Goal: Task Accomplishment & Management: Manage account settings

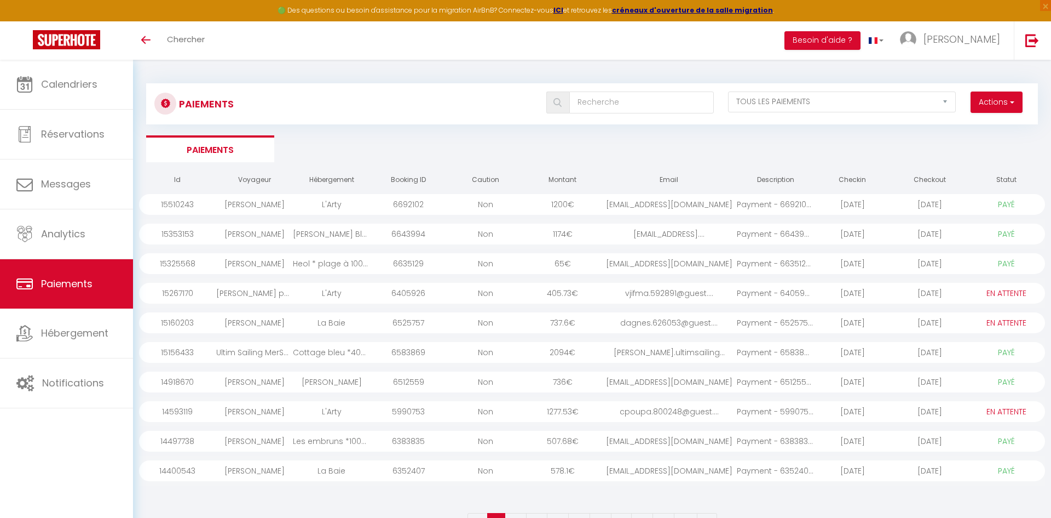
select select "2"
select select "0"
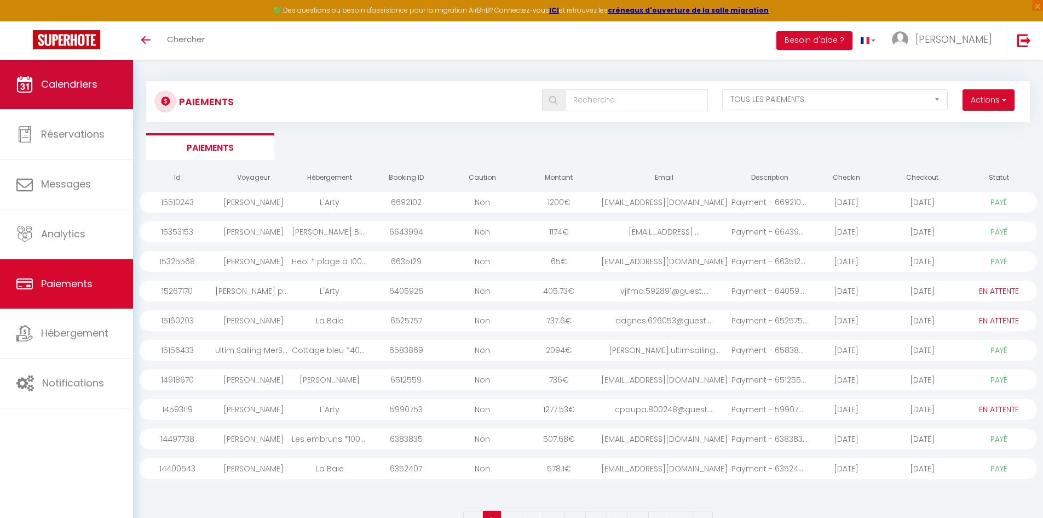
click at [41, 85] on span "Calendriers" at bounding box center [69, 84] width 56 height 14
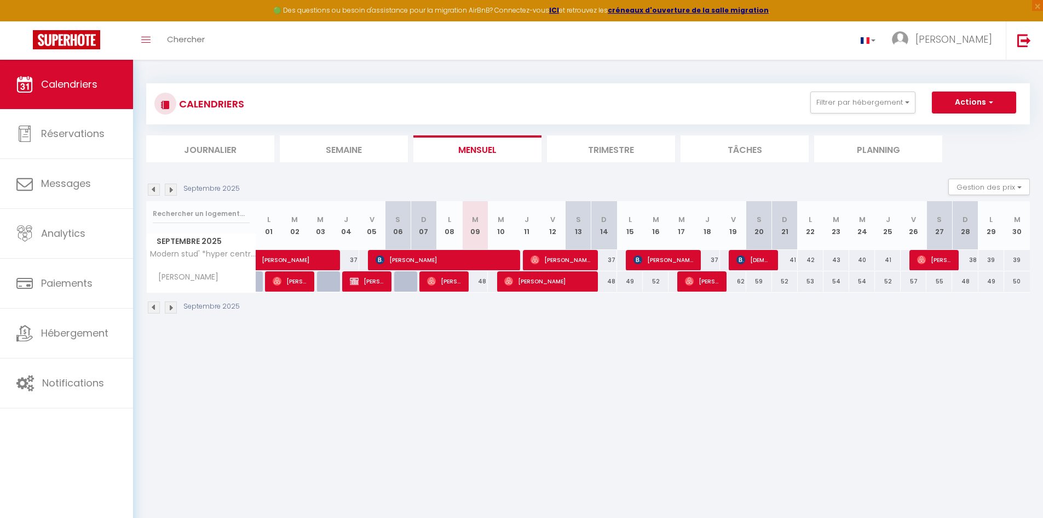
click at [212, 224] on div at bounding box center [201, 213] width 109 height 25
click at [211, 216] on input "text" at bounding box center [201, 214] width 97 height 20
click at [156, 191] on img at bounding box center [154, 189] width 12 height 12
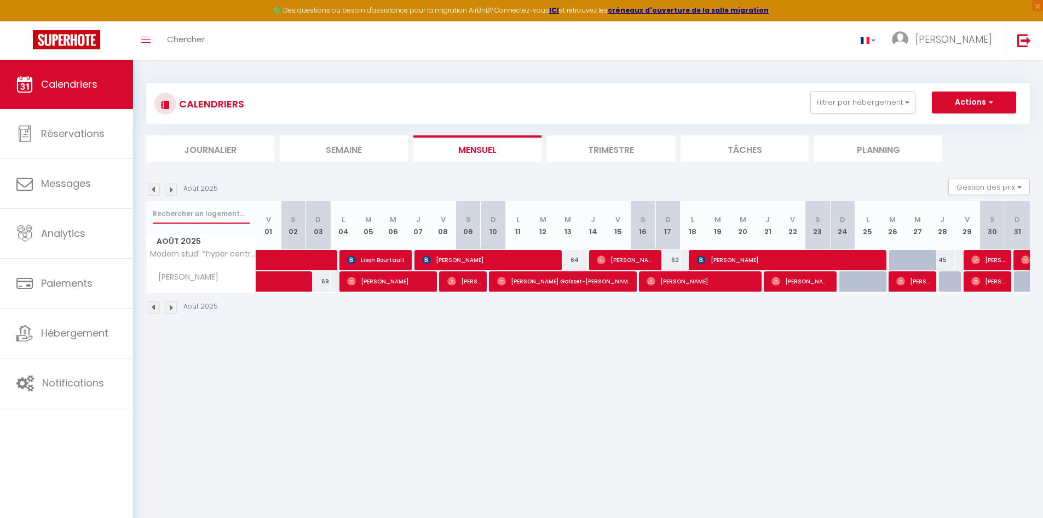
click at [200, 214] on input "text" at bounding box center [201, 214] width 97 height 20
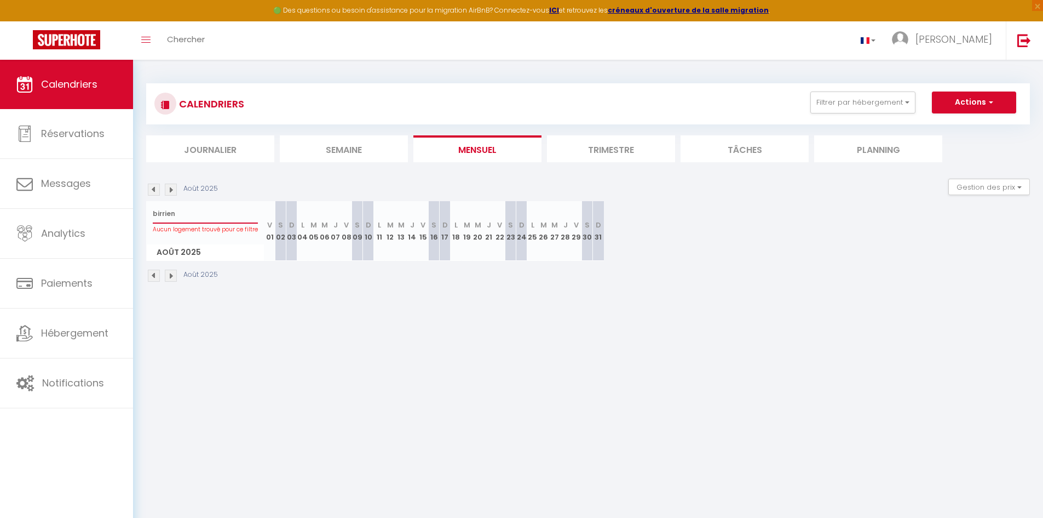
click at [200, 205] on input "birrien" at bounding box center [205, 214] width 105 height 20
click at [200, 216] on input "birrien" at bounding box center [205, 214] width 105 height 20
click at [200, 215] on input "birrien" at bounding box center [205, 214] width 105 height 20
type input "duplex"
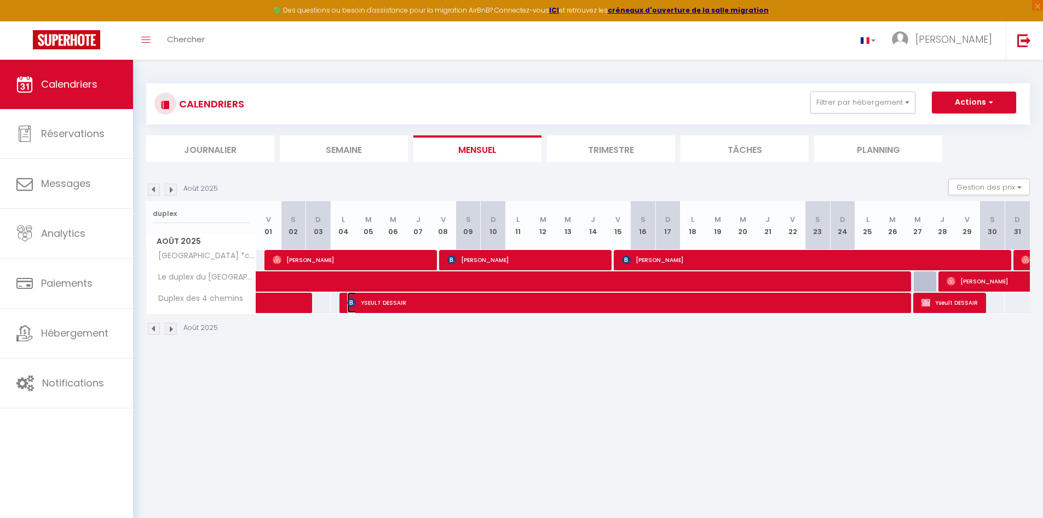
click at [907, 305] on span "YSEULT DESSAIR" at bounding box center [628, 302] width 562 height 21
select select "OK"
select select "KO"
select select "0"
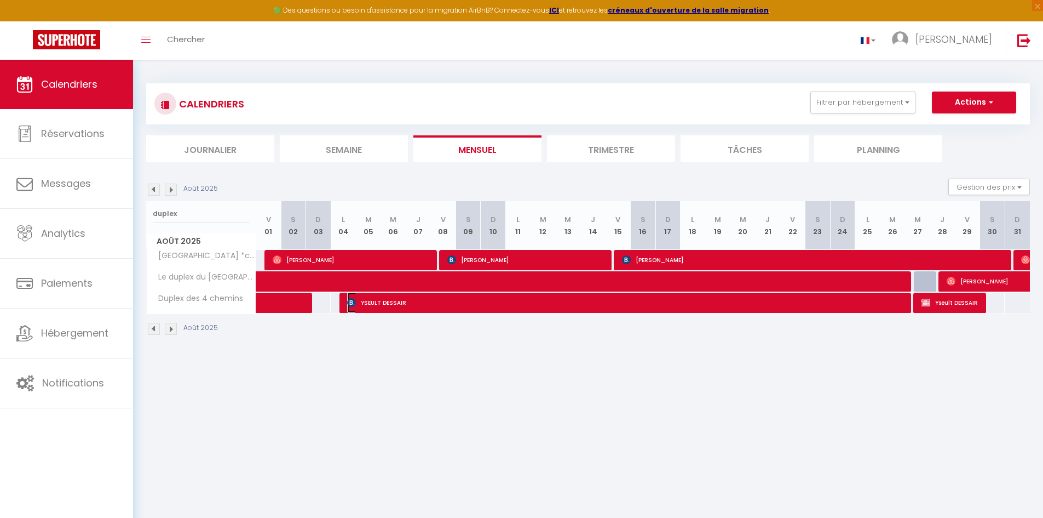
select select "1"
select select
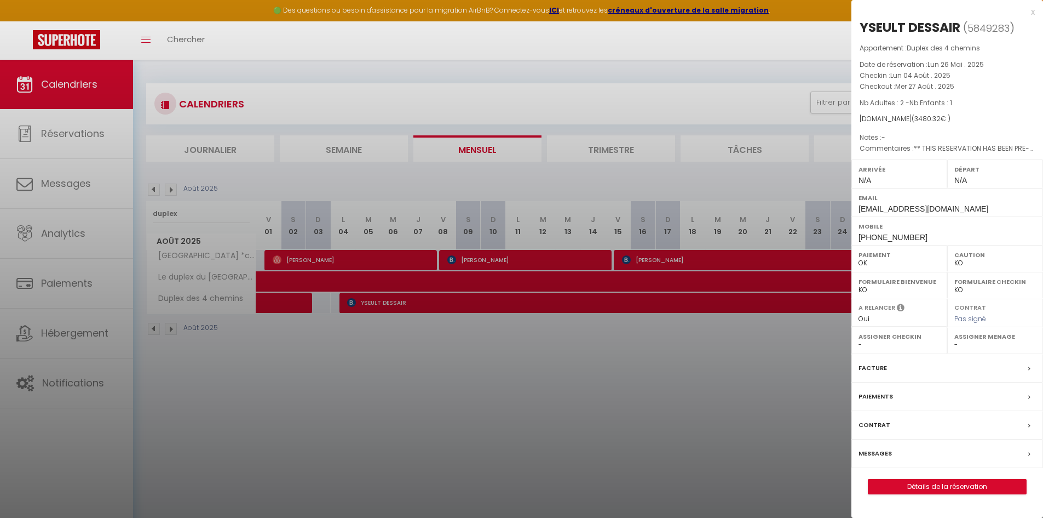
drag, startPoint x: 727, startPoint y: 370, endPoint x: 806, endPoint y: 350, distance: 81.3
click at [733, 367] on div at bounding box center [521, 259] width 1043 height 518
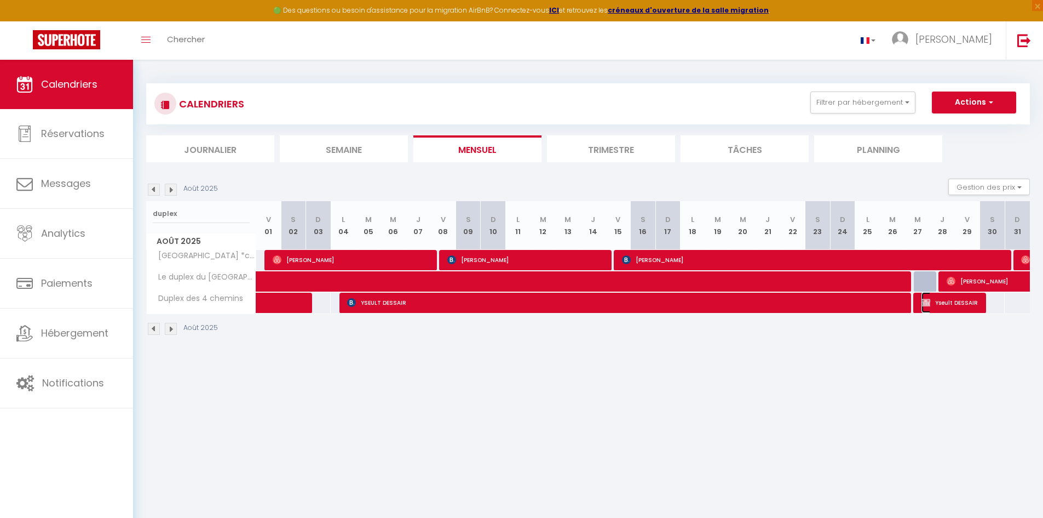
click at [941, 303] on span "Yseult DESSAIR" at bounding box center [951, 302] width 59 height 21
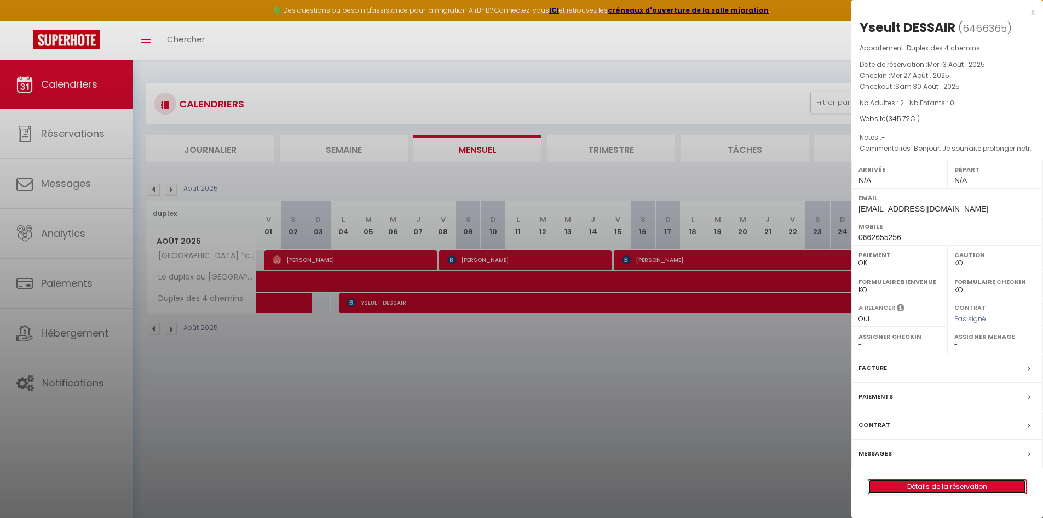
click at [980, 484] on link "Détails de la réservation" at bounding box center [948, 486] width 158 height 14
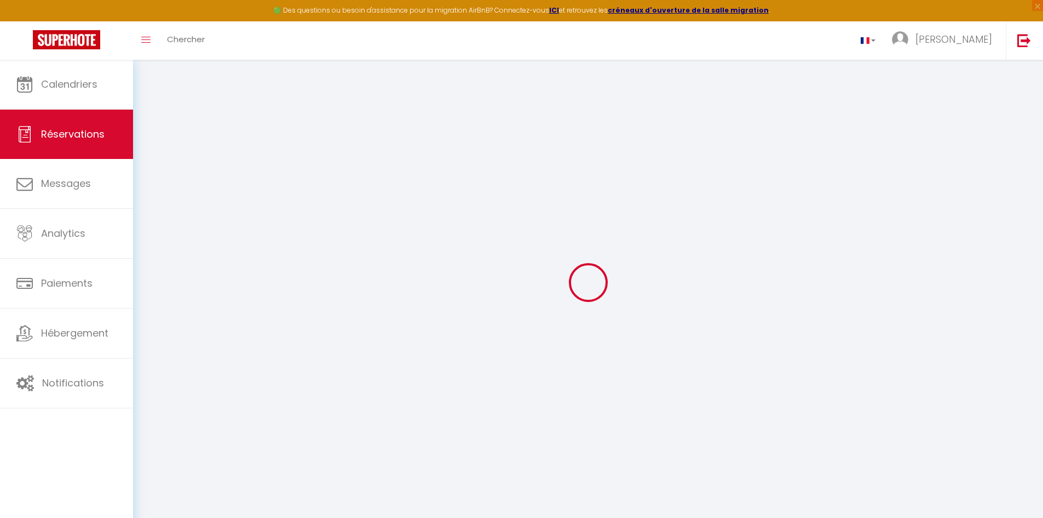
select select
checkbox input "false"
select select
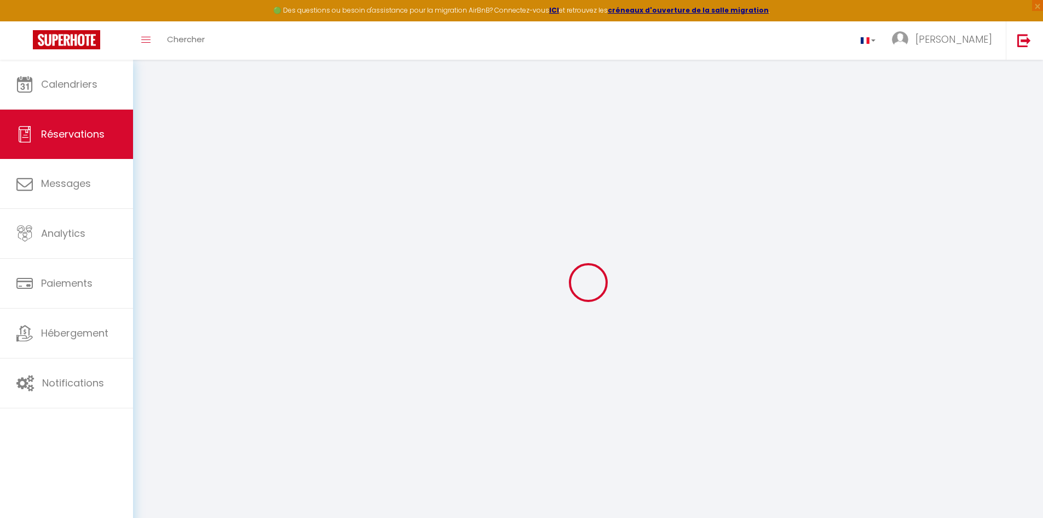
checkbox input "false"
select select
checkbox input "false"
type voyageur0 "Bonjour, Je souhaite prolonger notre séjour jusqu'à la date du 30 août 2025. Bi…"
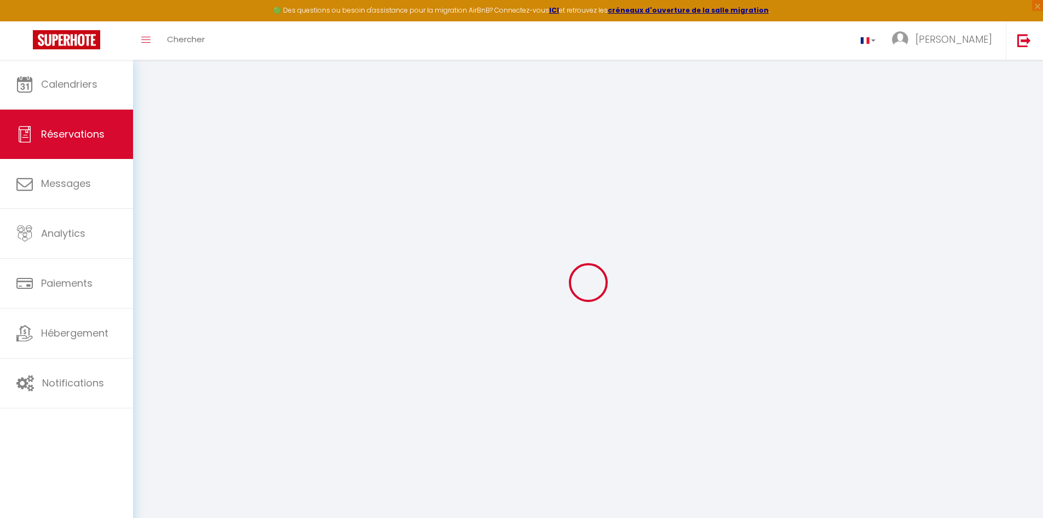
type input "35"
type input "14.82"
select select
checkbox input "false"
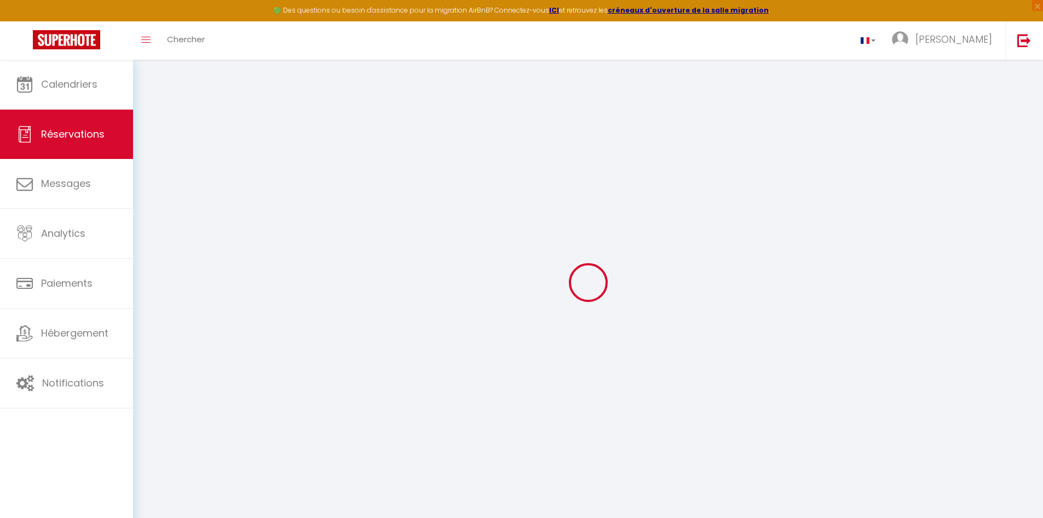
select select
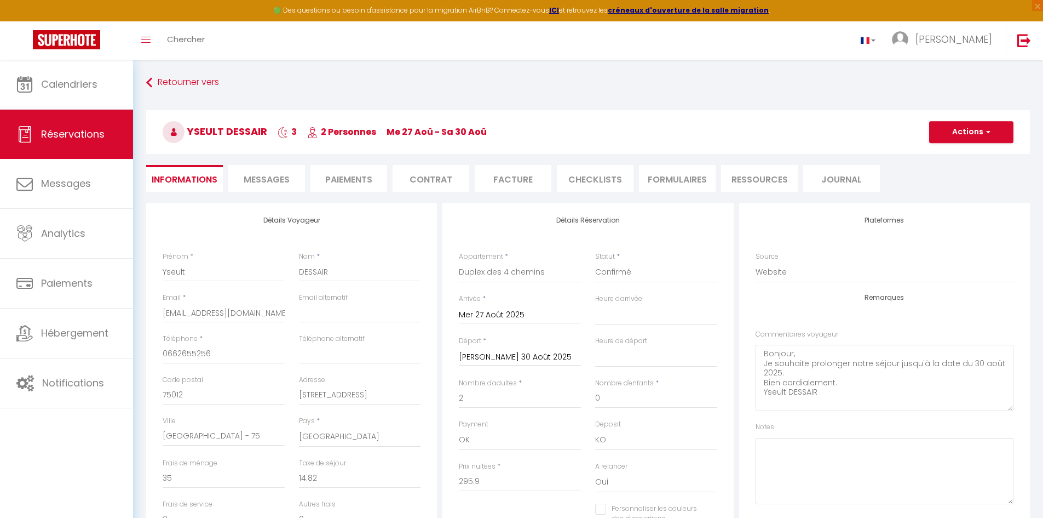
click at [493, 183] on li "Facture" at bounding box center [513, 178] width 77 height 27
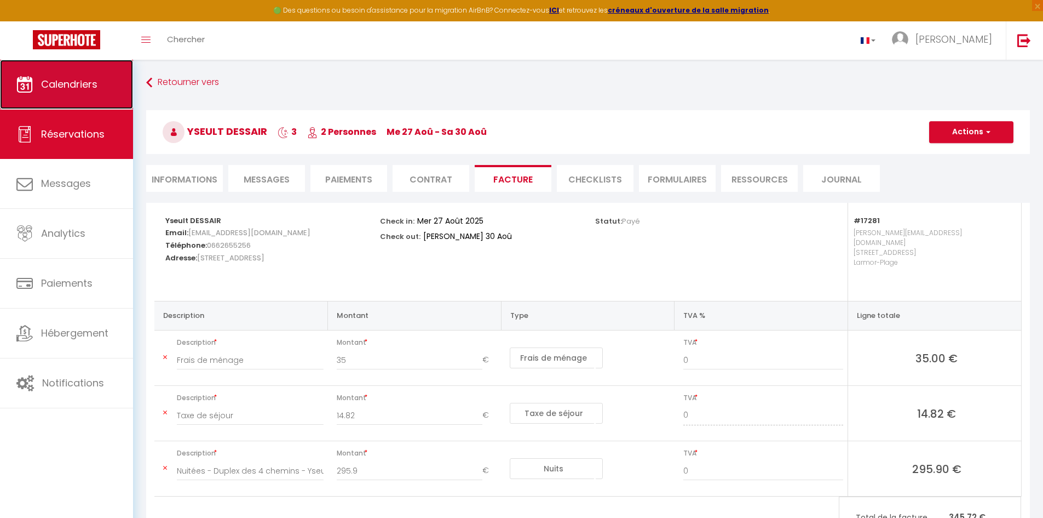
click at [69, 75] on link "Calendriers" at bounding box center [66, 84] width 133 height 49
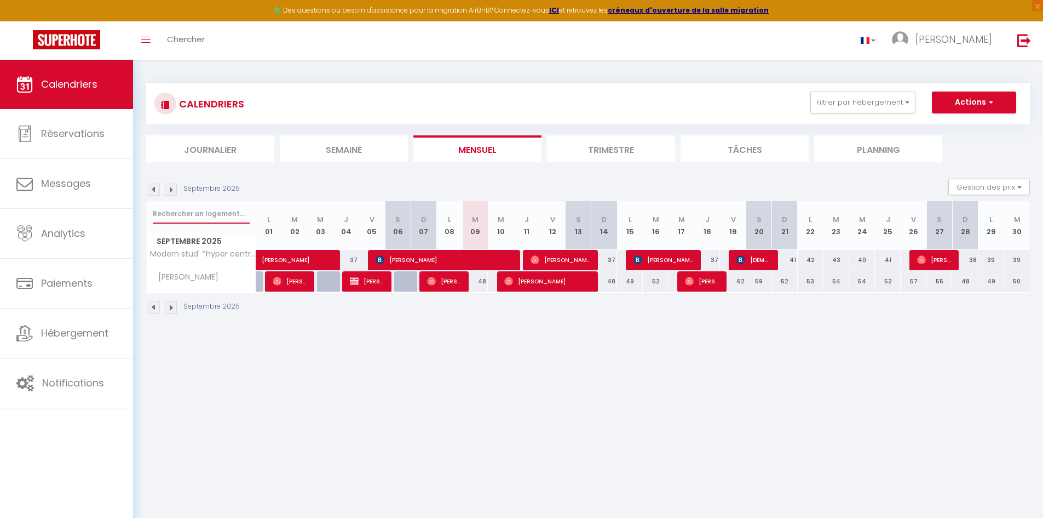
click at [222, 215] on input "text" at bounding box center [201, 214] width 97 height 20
click at [150, 186] on img at bounding box center [154, 189] width 12 height 12
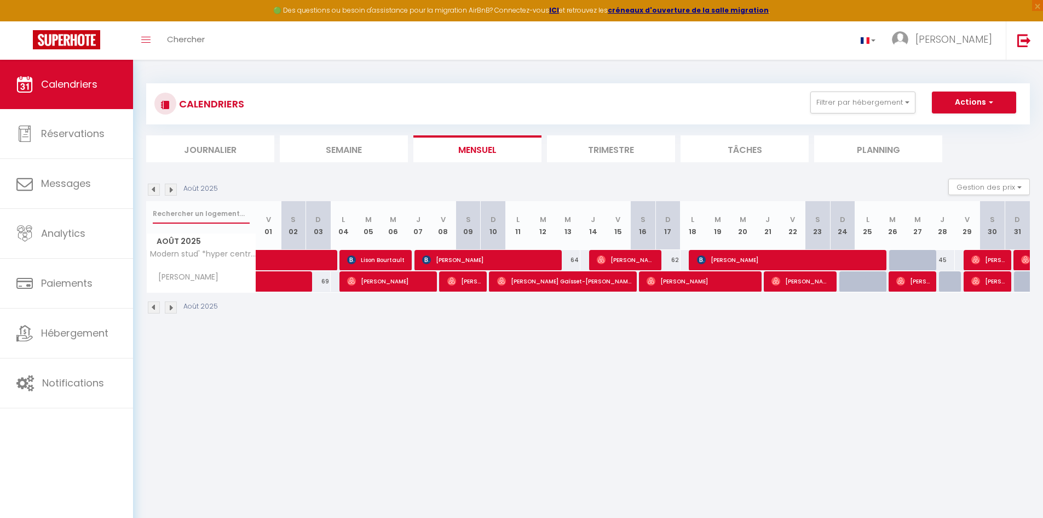
click at [179, 215] on input "text" at bounding box center [201, 214] width 97 height 20
type input "cabi"
select select
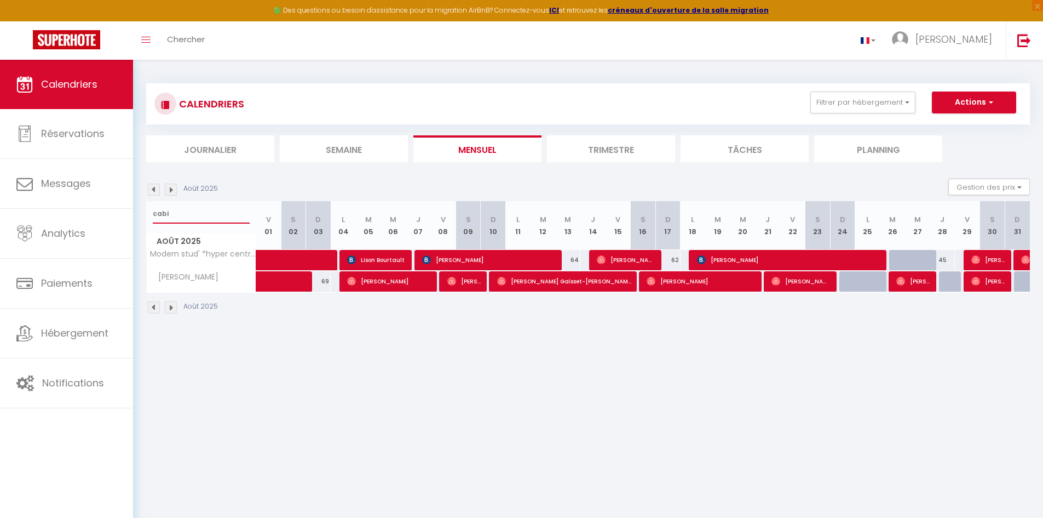
select select
type input "cabin"
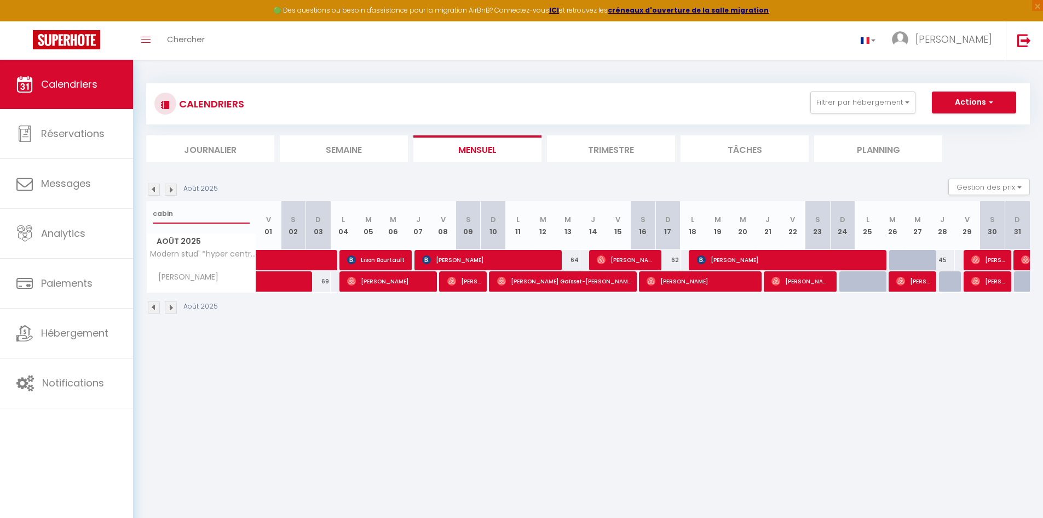
select select
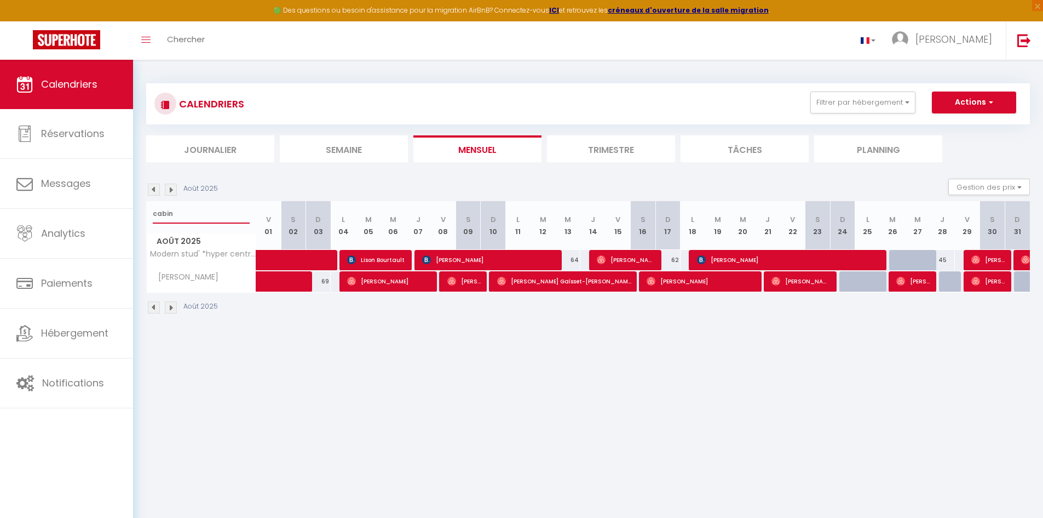
select select
type input "cabine"
select select
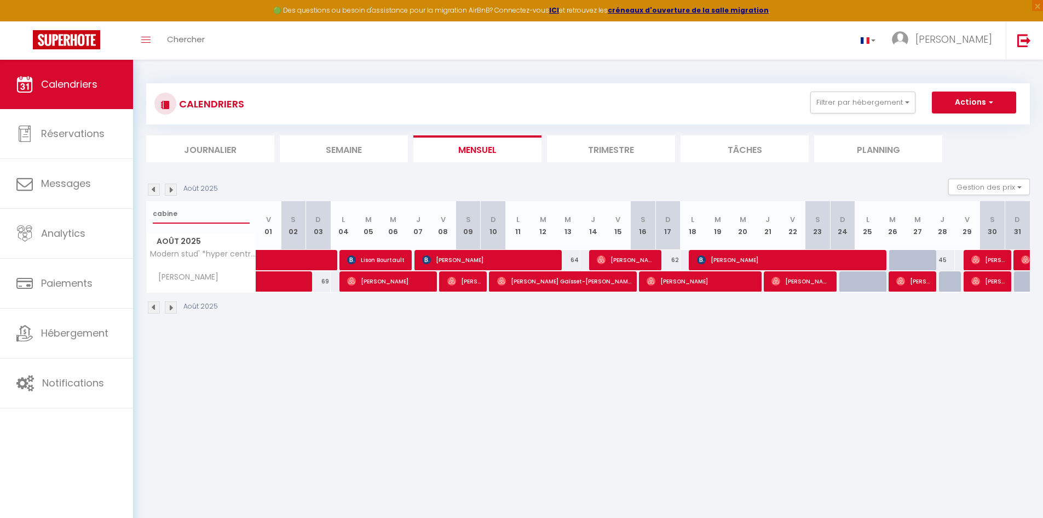
select select
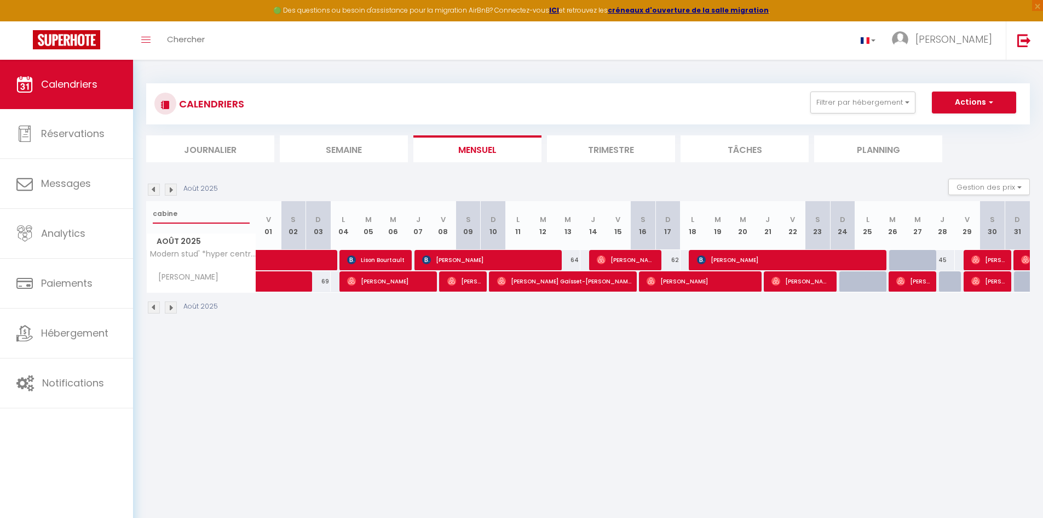
type input "cabine"
select select
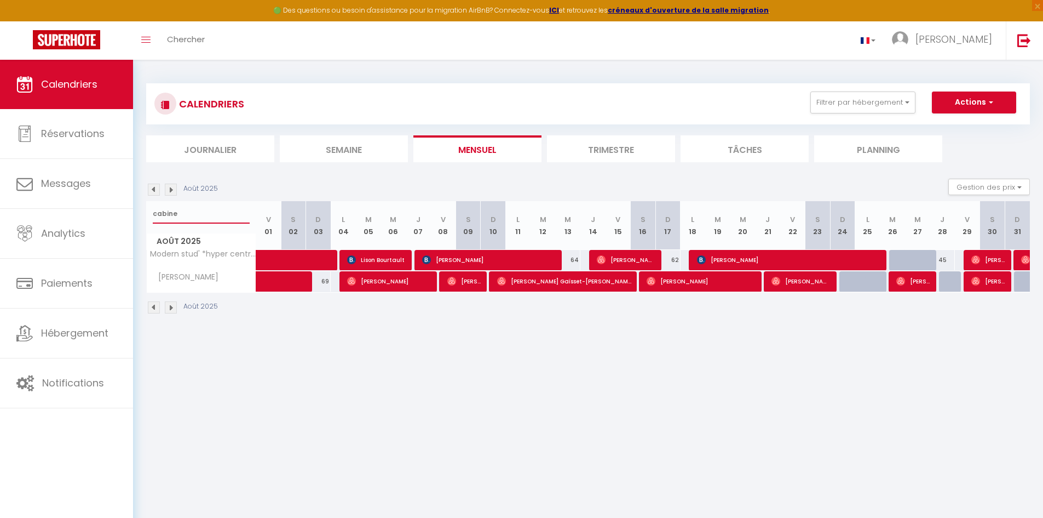
select select
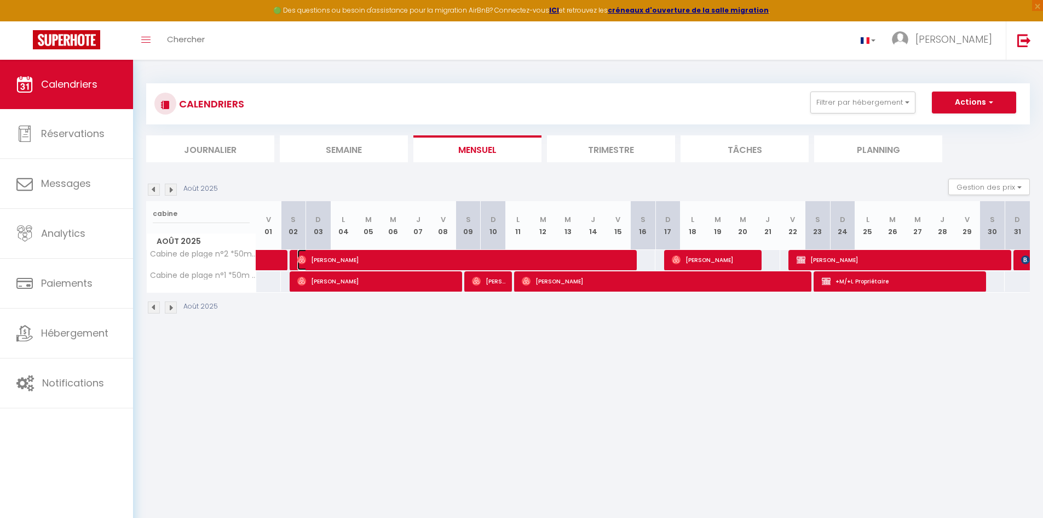
click at [392, 257] on span "[PERSON_NAME]" at bounding box center [465, 259] width 336 height 21
select select "OK"
select select "0"
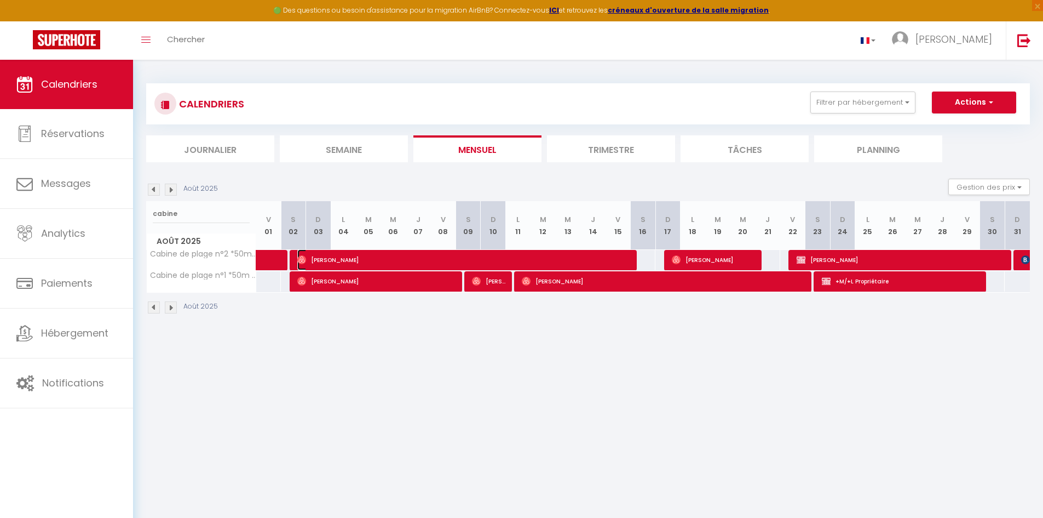
select select "1"
select select
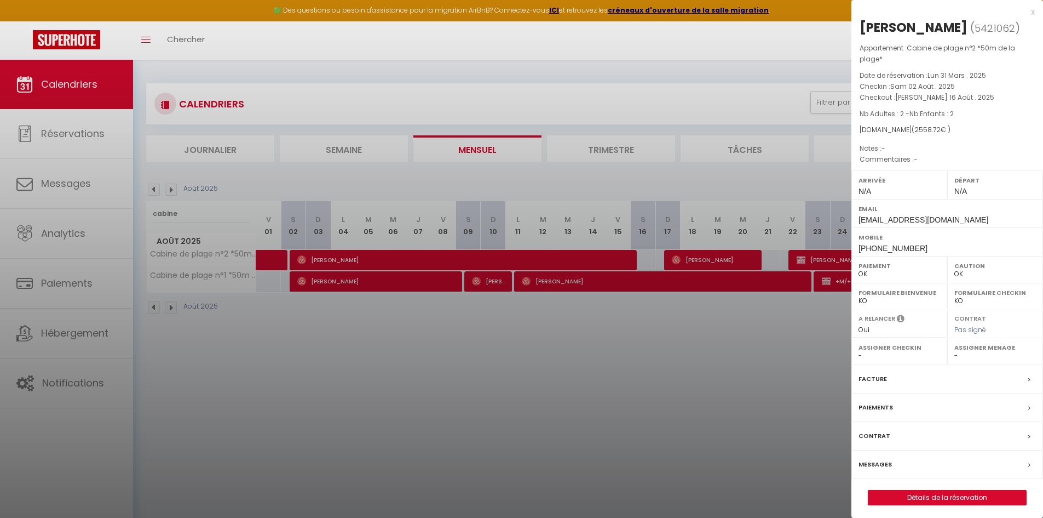
click at [382, 357] on div at bounding box center [521, 259] width 1043 height 518
